Goal: Find specific page/section: Find specific page/section

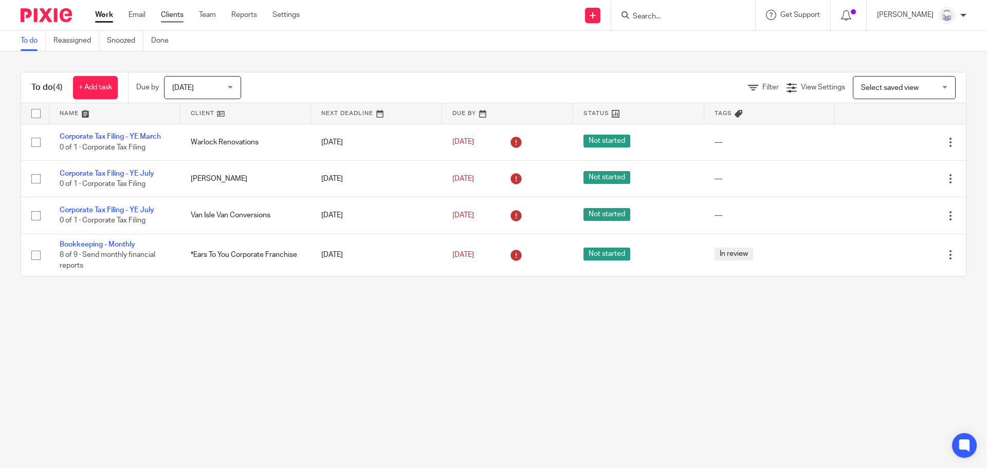
click at [179, 13] on link "Clients" at bounding box center [172, 15] width 23 height 10
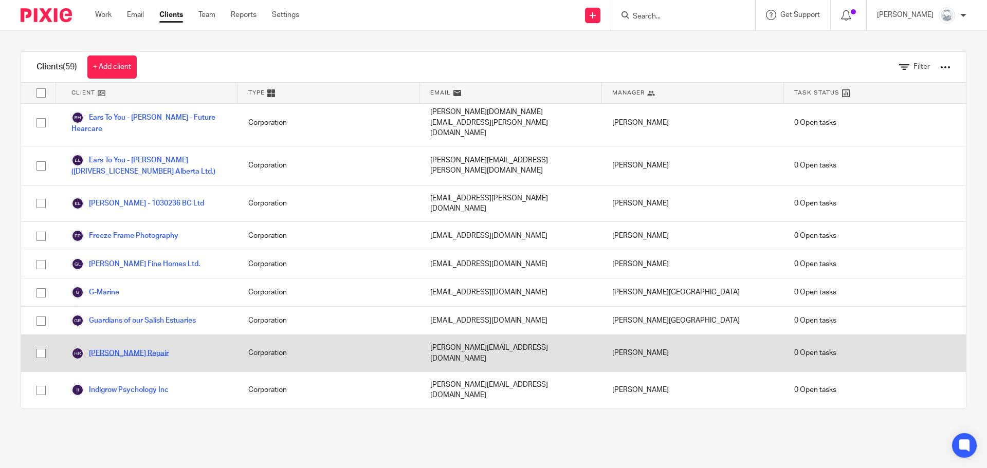
click at [125, 348] on link "[PERSON_NAME] Repair" at bounding box center [119, 354] width 97 height 12
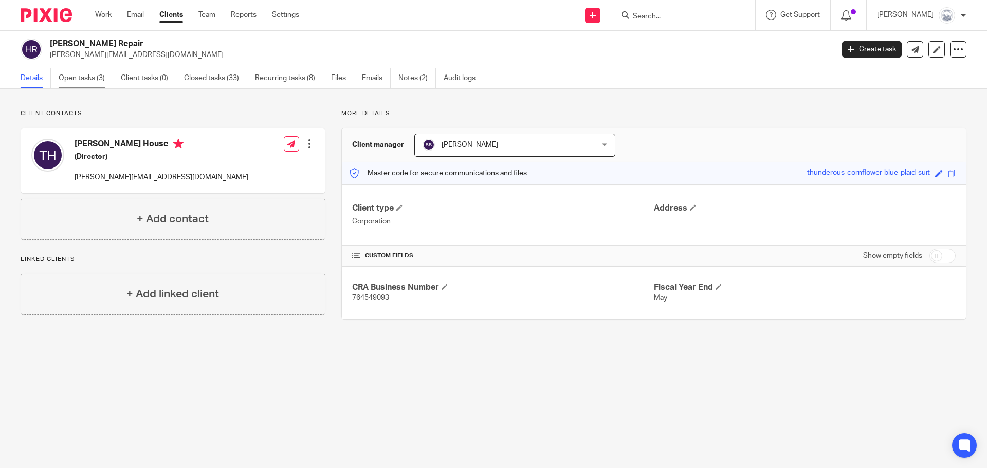
click at [81, 78] on link "Open tasks (3)" at bounding box center [86, 78] width 54 height 20
